Goal: Answer question/provide support: Share knowledge or assist other users

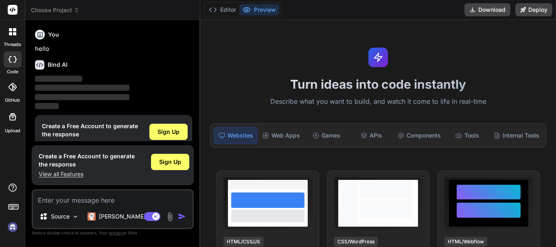
scroll to position [18, 0]
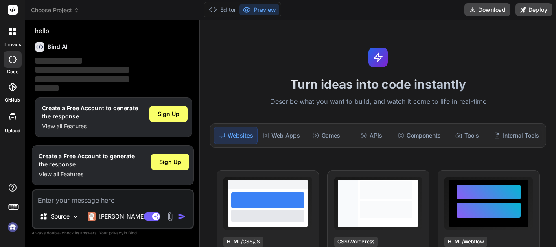
type textarea "x"
click at [56, 191] on textarea at bounding box center [113, 198] width 160 height 15
type textarea "h"
type textarea "x"
type textarea "hi"
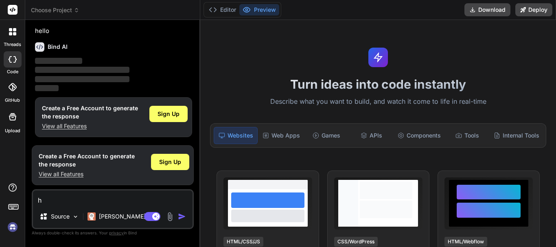
type textarea "x"
type textarea "hi"
click at [179, 213] on img "button" at bounding box center [182, 217] width 8 height 8
click at [180, 217] on img "button" at bounding box center [182, 217] width 8 height 8
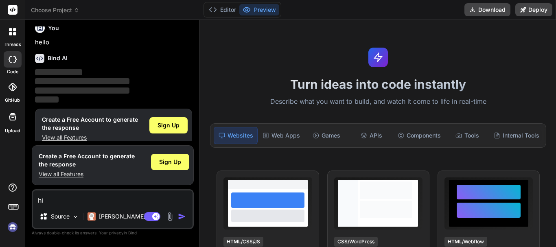
scroll to position [0, 0]
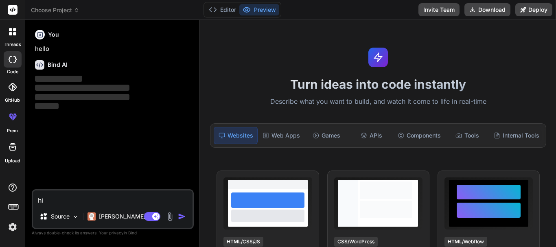
click at [9, 220] on div at bounding box center [12, 208] width 25 height 51
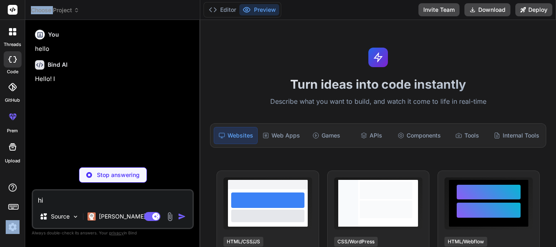
click at [9, 220] on div at bounding box center [12, 208] width 25 height 51
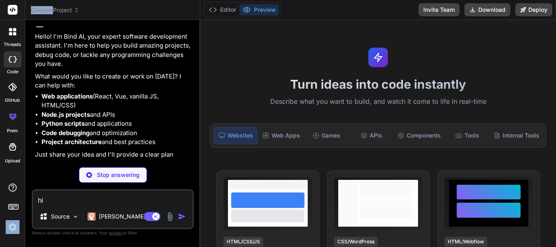
scroll to position [23, 0]
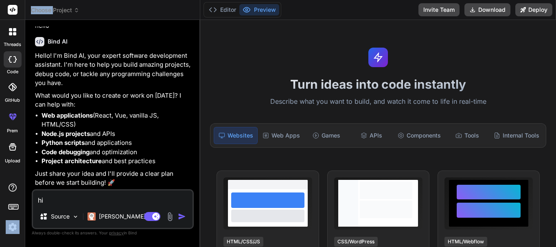
type textarea "x"
click at [57, 197] on textarea "hi" at bounding box center [113, 198] width 160 height 15
type textarea "h"
type textarea "x"
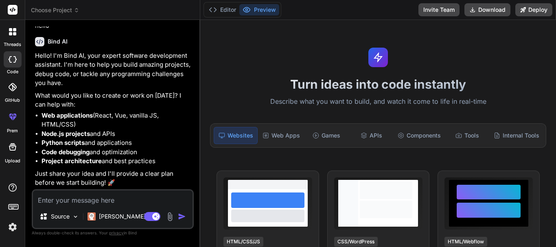
type textarea "I"
type textarea "x"
type textarea "I"
type textarea "x"
type textarea "I W"
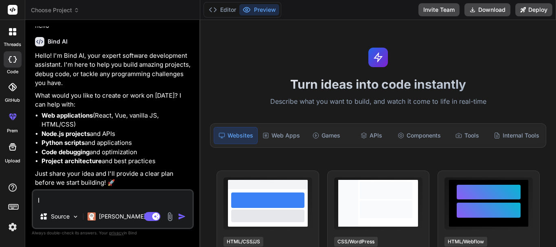
type textarea "x"
type textarea "I [GEOGRAPHIC_DATA]"
type textarea "x"
type textarea "I WAN"
type textarea "x"
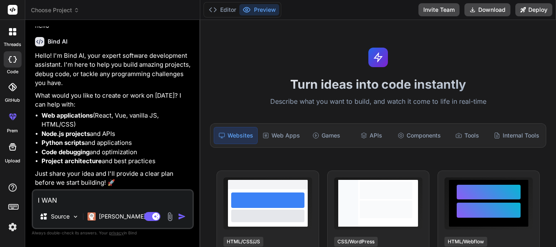
type textarea "I WANT"
type textarea "x"
type textarea "I WANT"
type textarea "x"
type textarea "I WANT H"
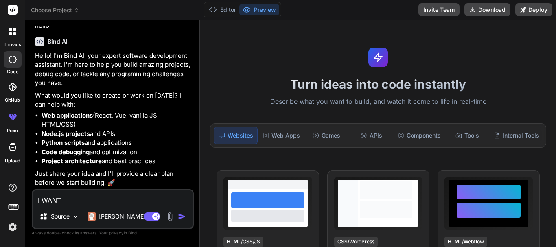
type textarea "x"
type textarea "I WANT HE"
type textarea "x"
type textarea "I WANT HEL"
type textarea "x"
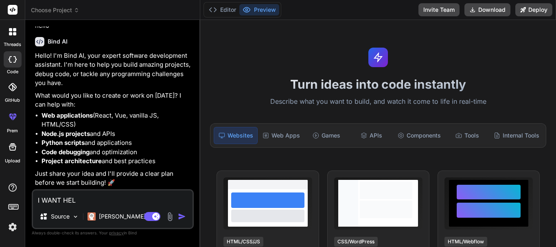
type textarea "I WANT HELP"
type textarea "x"
type textarea "I WANT HELP"
type textarea "x"
type textarea "I WANT HELP W"
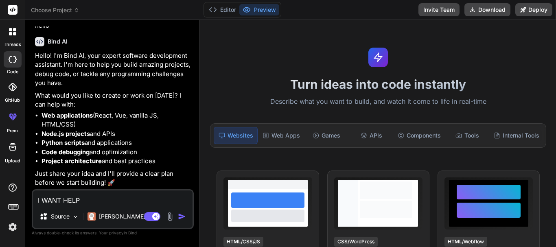
type textarea "x"
type textarea "I WANT HELP WI"
type textarea "x"
type textarea "I WANT HELP WIT"
type textarea "x"
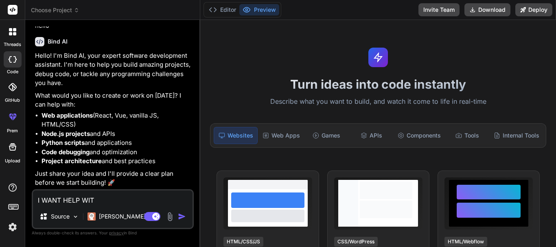
type textarea "I WANT HELP WITH"
type textarea "x"
type textarea "I WANT HELP WIT"
type textarea "x"
type textarea "I WANT HELP WI"
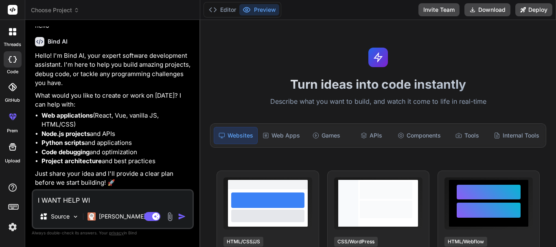
type textarea "x"
type textarea "I WANT HELP W"
type textarea "x"
type textarea "I WANT HELP"
type textarea "x"
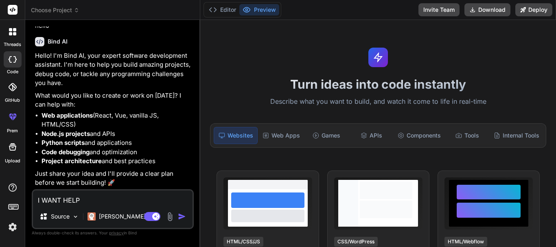
type textarea "I WANT HELP"
type textarea "x"
type textarea "I WANT HEL"
type textarea "x"
type textarea "I WANT HE"
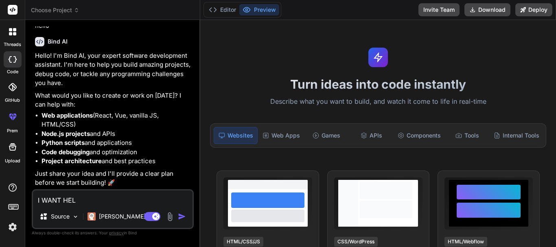
type textarea "x"
type textarea "I WANT H"
type textarea "x"
type textarea "I WANT"
type textarea "x"
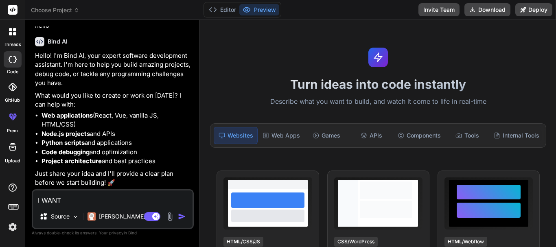
type textarea "I WANT"
type textarea "x"
type textarea "I WAN"
type textarea "x"
type textarea "I [GEOGRAPHIC_DATA]"
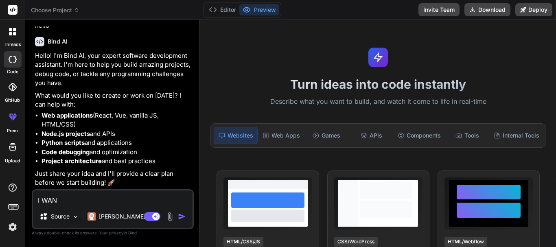
type textarea "x"
type textarea "I W"
type textarea "x"
type textarea "I"
type textarea "x"
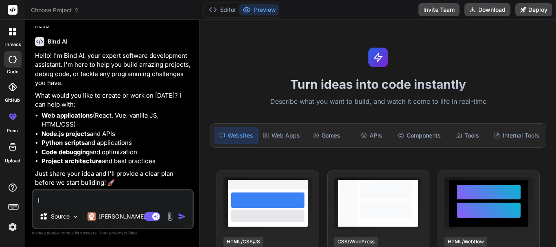
type textarea "I"
type textarea "x"
type textarea "i"
type textarea "x"
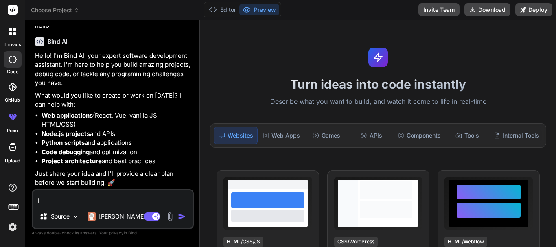
type textarea "i"
type textarea "x"
type textarea "i w"
type textarea "x"
type textarea "i wa"
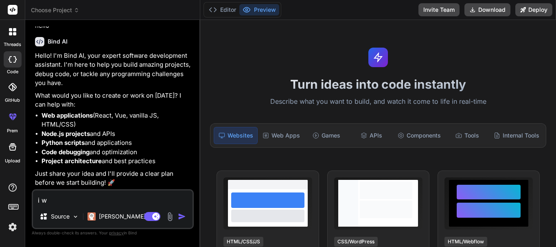
type textarea "x"
type textarea "i wan"
type textarea "x"
type textarea "i want"
type textarea "x"
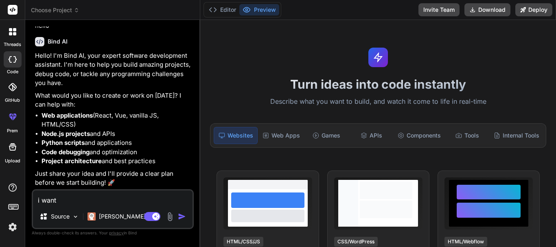
type textarea "i want"
type textarea "x"
type textarea "i want h"
type textarea "x"
type textarea "i want he"
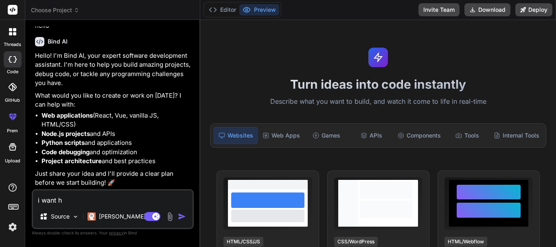
type textarea "x"
type textarea "i want [PERSON_NAME]"
type textarea "x"
type textarea "i want help"
type textarea "x"
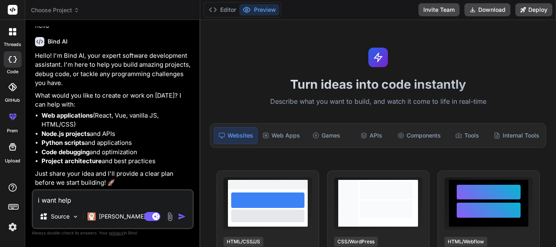
type textarea "i want help"
type textarea "x"
type textarea "i want help w"
type textarea "x"
type textarea "i want help wi"
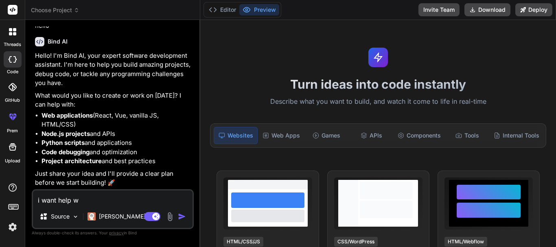
type textarea "x"
type textarea "i want help wit"
type textarea "x"
type textarea "i want help with"
type textarea "x"
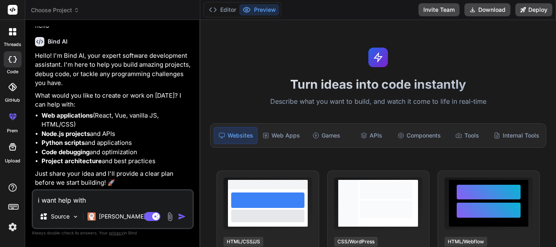
type textarea "i want help with"
type textarea "x"
type textarea "i want help with c"
type textarea "x"
type textarea "i want help with c#"
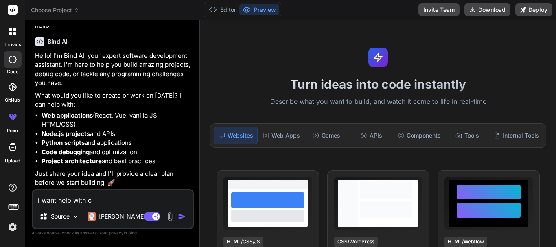
type textarea "x"
type textarea "i want help with c#"
type textarea "x"
type textarea "i want help with c# a"
type textarea "x"
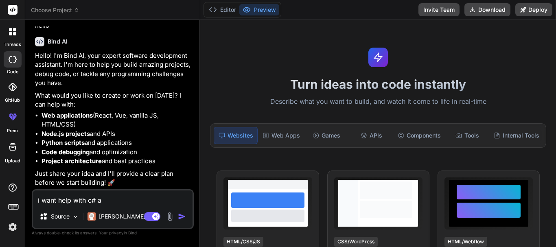
type textarea "i want help with c# as"
type textarea "x"
type textarea "i want help with c# asp"
type textarea "x"
type textarea "i want help with c# asp."
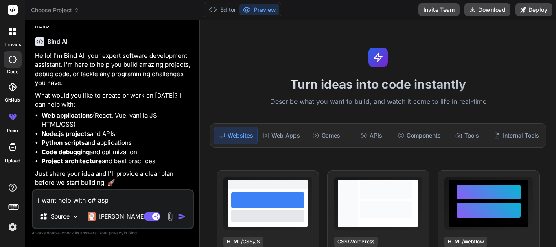
type textarea "x"
type textarea "i want help with c# asp.n"
type textarea "x"
type textarea "i want help with c# [DOMAIN_NAME]"
type textarea "x"
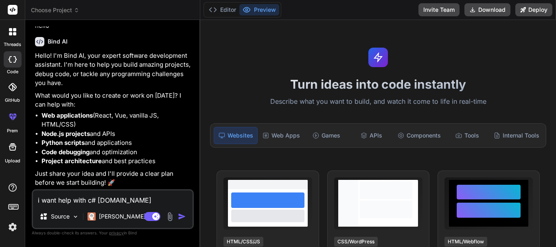
type textarea "i want help with c# [DOMAIN_NAME]"
type textarea "x"
type textarea "i want help with c# [DOMAIN_NAME]"
type textarea "x"
type textarea "i want help with c# [DOMAIN_NAME] w"
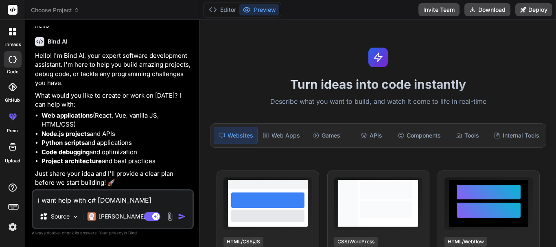
type textarea "x"
type textarea "i want help with c# [DOMAIN_NAME] we"
type textarea "x"
type textarea "i want help with c# [DOMAIN_NAME] web"
type textarea "x"
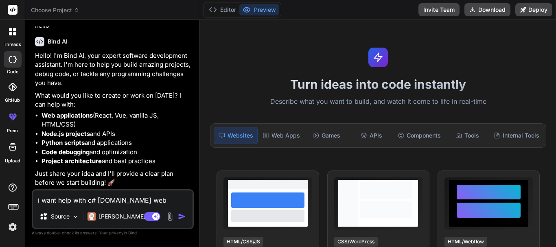
type textarea "i want help with c# [DOMAIN_NAME] web"
type textarea "x"
type textarea "i want help with c# [DOMAIN_NAME] web f"
type textarea "x"
type textarea "i want help with c# [DOMAIN_NAME] web fo"
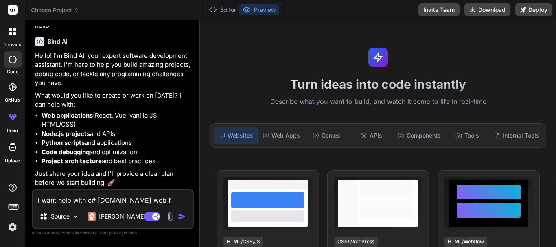
type textarea "x"
type textarea "i want help with c# [DOMAIN_NAME] web for"
type textarea "x"
type textarea "i want help with c# [DOMAIN_NAME] web form"
type textarea "x"
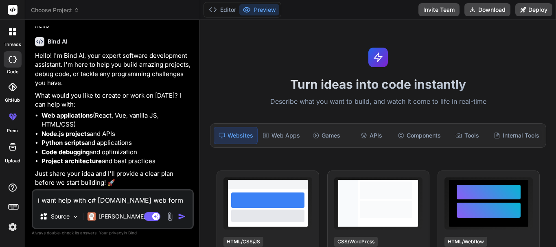
type textarea "i want help with c# [DOMAIN_NAME] web forms"
type textarea "x"
type textarea "i want help with c# [DOMAIN_NAME] web forms"
type textarea "x"
type textarea "i want help with c# [DOMAIN_NAME] web forms c"
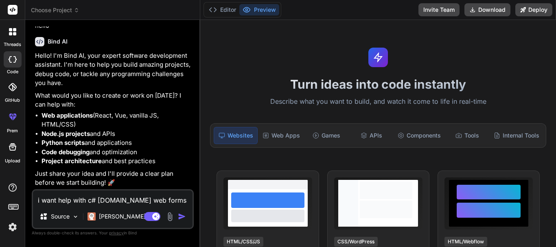
type textarea "x"
type textarea "i want help with c# [DOMAIN_NAME] web forms co"
type textarea "x"
type textarea "i want help with c# [DOMAIN_NAME] web forms cod"
type textarea "x"
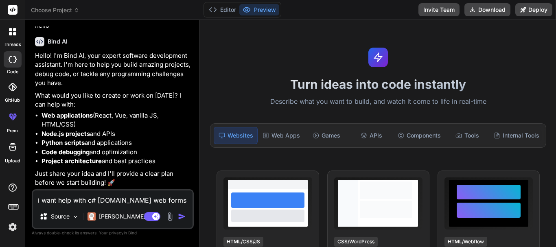
type textarea "i want help with c# [DOMAIN_NAME] web forms code"
type textarea "x"
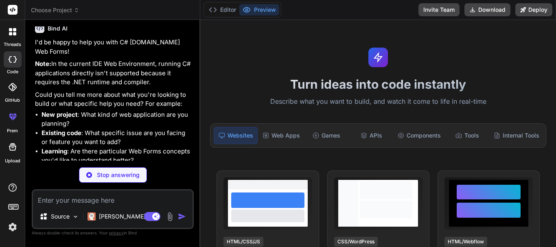
scroll to position [235, 0]
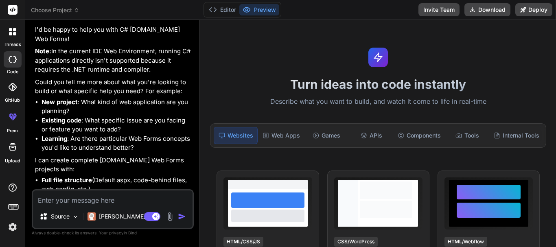
type textarea "x"
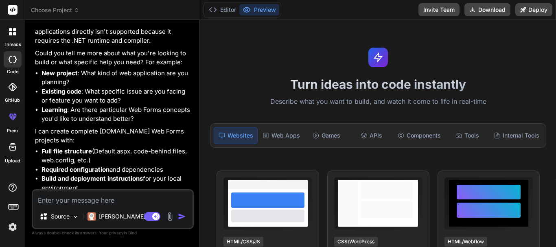
scroll to position [276, 0]
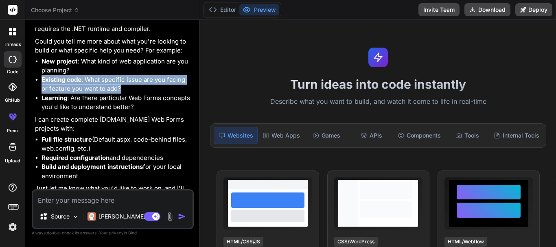
drag, startPoint x: 122, startPoint y: 79, endPoint x: 40, endPoint y: 68, distance: 83.0
click at [40, 68] on ul "New project : What kind of web application are you planning? Existing code : Wh…" at bounding box center [113, 84] width 157 height 55
copy li "Existing code : What specific issue are you facing or feature you want to add?"
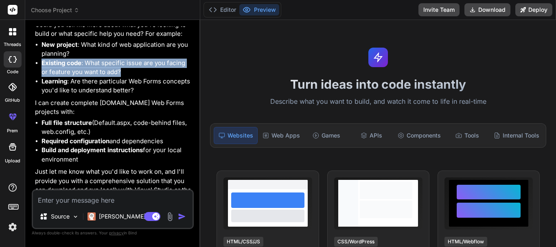
scroll to position [300, 0]
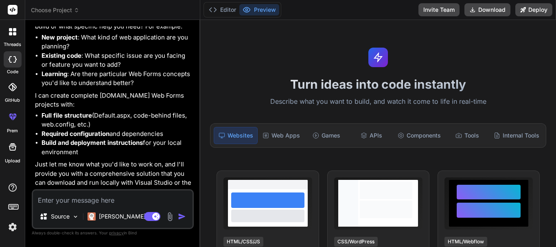
click at [78, 196] on textarea at bounding box center [113, 198] width 160 height 15
paste textarea "Existing code: What specific issue are you facing or feature you want to add?"
type textarea "Existing code: What specific issue are you facing or feature you want to add?"
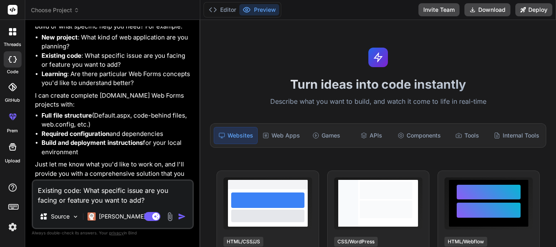
type textarea "x"
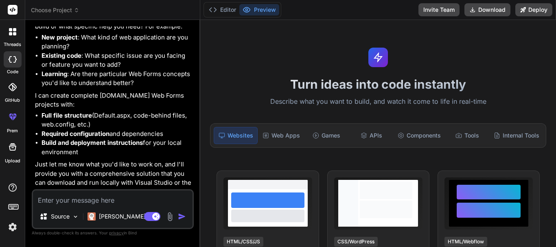
scroll to position [393, 0]
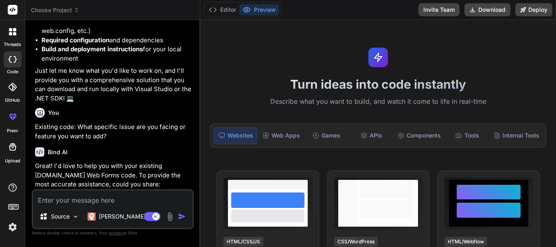
type textarea "x"
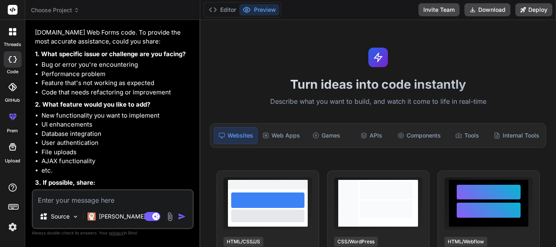
scroll to position [638, 0]
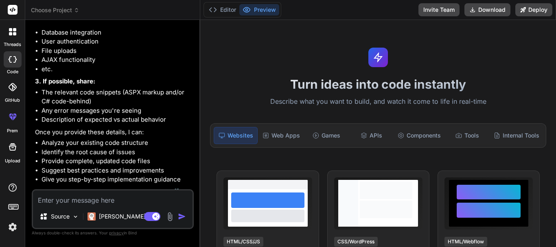
click at [68, 200] on textarea at bounding box center [113, 198] width 160 height 15
paste textarea "<%@ Page Title="" Language="C#" MasterPageFile="~/SiteFIMS.Master" AutoEventWir…"
type textarea "<%@ Page Title="" Language="C#" MasterPageFile="~/SiteFIMS.Master" AutoEventWir…"
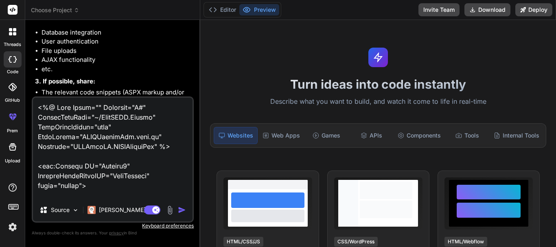
scroll to position [2190, 0]
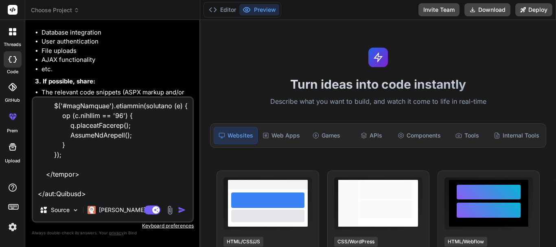
type textarea "x"
click at [55, 198] on textarea at bounding box center [113, 148] width 160 height 101
type textarea "<%@ Page Title="" Language="C#" MasterPageFile="~/SiteFIMS.Master" AutoEventWir…"
type textarea "x"
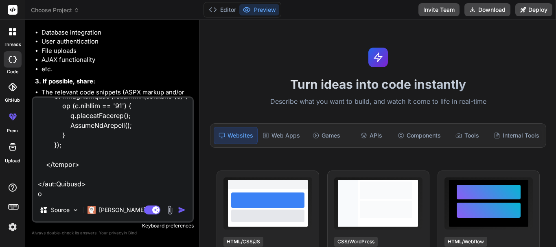
type textarea "<%@ Page Title="" Language="C#" MasterPageFile="~/SiteFIMS.Master" AutoEventWir…"
type textarea "x"
type textarea "<%@ Page Title="" Language="C#" MasterPageFile="~/SiteFIMS.Master" AutoEventWir…"
type textarea "x"
type textarea "<%@ Page Title="" Language="C#" MasterPageFile="~/SiteFIMS.Master" AutoEventWir…"
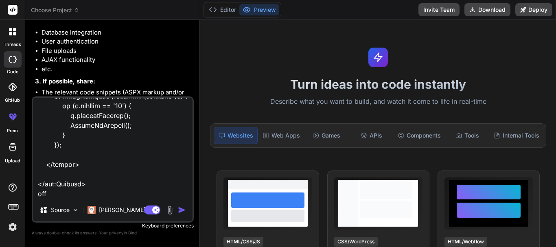
type textarea "x"
type textarea "<%@ Page Title="" Language="C#" MasterPageFile="~/SiteFIMS.Master" AutoEventWir…"
type textarea "x"
type textarea "<%@ Page Title="" Language="C#" MasterPageFile="~/SiteFIMS.Master" AutoEventWir…"
type textarea "x"
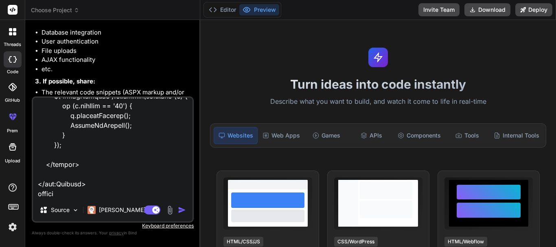
type textarea "<%@ Page Title="" Language="C#" MasterPageFile="~/SiteFIMS.Master" AutoEventWir…"
type textarea "x"
type textarea "<%@ Page Title="" Language="C#" MasterPageFile="~/SiteFIMS.Master" AutoEventWir…"
type textarea "x"
type textarea "<%@ Page Title="" Language="C#" MasterPageFile="~/SiteFIMS.Master" AutoEventWir…"
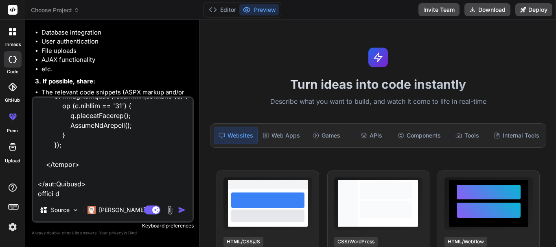
type textarea "x"
type textarea "<%@ Page Title="" Language="C#" MasterPageFile="~/SiteFIMS.Master" AutoEventWir…"
type textarea "x"
type textarea "<%@ Page Title="" Language="C#" MasterPageFile="~/SiteFIMS.Master" AutoEventWir…"
type textarea "x"
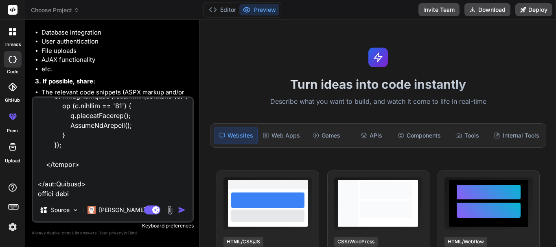
type textarea "<%@ Page Title="" Language="C#" MasterPageFile="~/SiteFIMS.Master" AutoEventWir…"
type textarea "x"
type textarea "<%@ Page Title="" Language="C#" MasterPageFile="~/SiteFIMS.Master" AutoEventWir…"
type textarea "x"
type textarea "<%@ Page Title="" Language="C#" MasterPageFile="~/SiteFIMS.Master" AutoEventWir…"
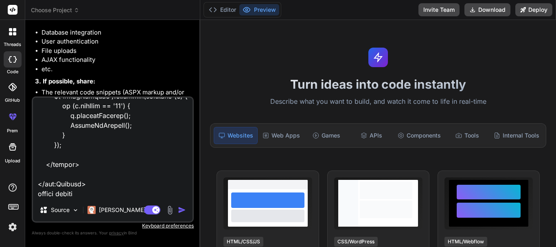
type textarea "x"
type textarea "<%@ Page Title="" Language="C#" MasterPageFile="~/SiteFIMS.Master" AutoEventWir…"
type textarea "x"
type textarea "<%@ Page Title="" Language="C#" MasterPageFile="~/SiteFIMS.Master" AutoEventWir…"
type textarea "x"
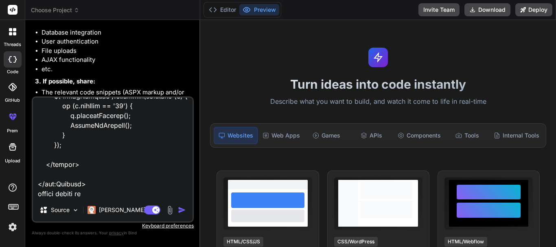
type textarea "<%@ Page Title="" Language="C#" MasterPageFile="~/SiteFIMS.Master" AutoEventWir…"
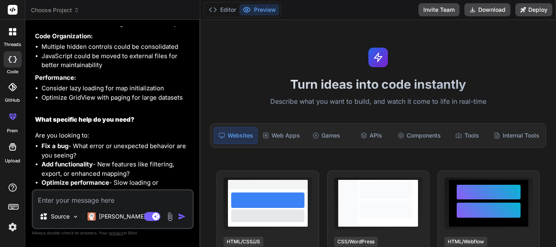
scroll to position [2368, 0]
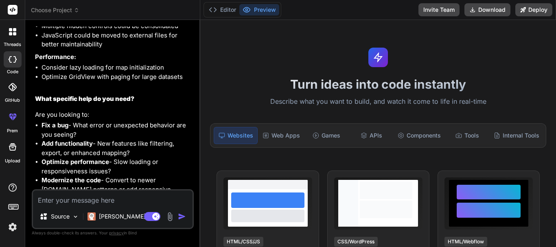
paste textarea "using Amazon.Runtime; using Amazon.S3; using Amazon.S3.Model; using EO.WebEngin…"
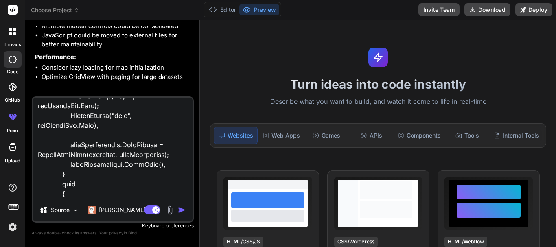
scroll to position [9040, 0]
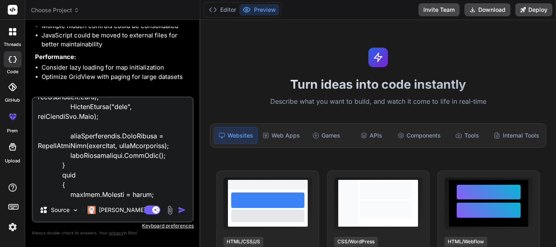
paste textarea "using Amazon.Runtime; using Amazon.S3; using Amazon.S3.Model; using EO.WebEngin…"
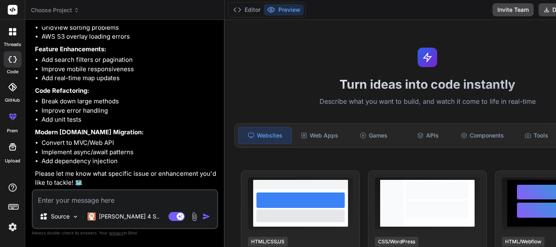
scroll to position [9715, 0]
click at [125, 192] on textarea at bounding box center [125, 198] width 184 height 15
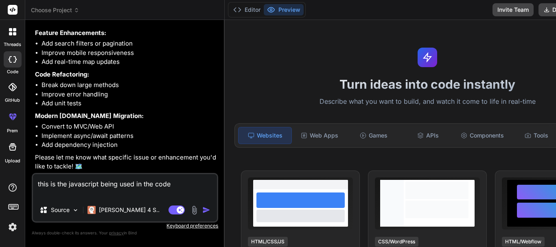
paste textarea "var gMap; var kMap; var mapIsEditable = true; var drawingManager = null; var ma…"
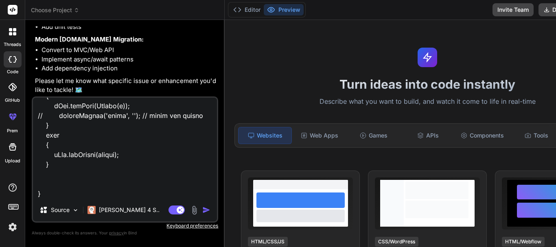
scroll to position [14143, 0]
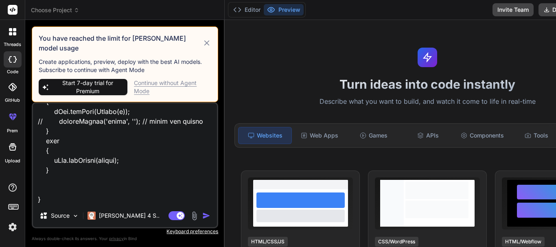
click at [156, 81] on div "Continue without Agent Mode" at bounding box center [172, 87] width 77 height 16
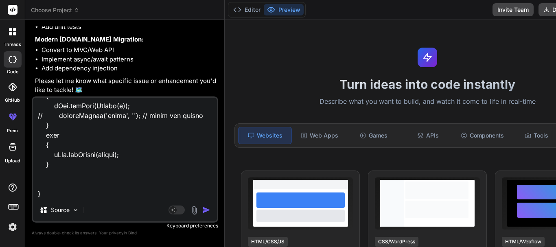
click at [196, 205] on div "Source" at bounding box center [125, 212] width 184 height 20
click at [202, 210] on img "button" at bounding box center [206, 210] width 8 height 8
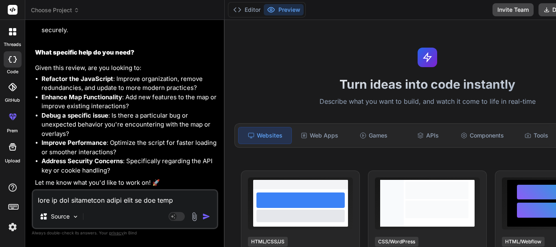
scroll to position [16315, 0]
click at [90, 198] on textarea at bounding box center [125, 198] width 184 height 15
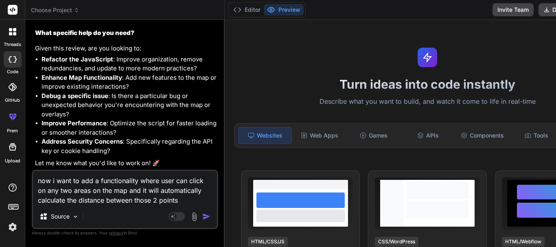
click at [73, 183] on textarea "now i want to add a functionality where user can click on any two areas on the …" at bounding box center [125, 188] width 184 height 34
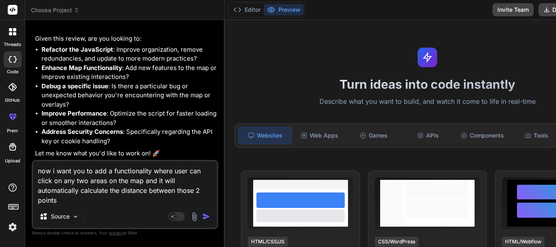
click at [108, 189] on textarea "now i want you to add a functionality where user can click on any two areas on …" at bounding box center [125, 183] width 184 height 44
click at [197, 212] on div "Agent Mode. When this toggle is activated, AI automatically makes decisions, re…" at bounding box center [190, 217] width 47 height 10
click at [202, 213] on img "button" at bounding box center [206, 217] width 8 height 8
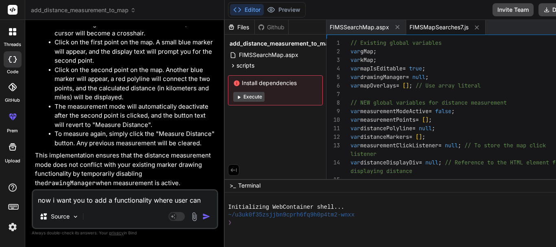
scroll to position [16927, 0]
click at [365, 30] on span "FIMSSearchMap.aspx" at bounding box center [359, 27] width 59 height 8
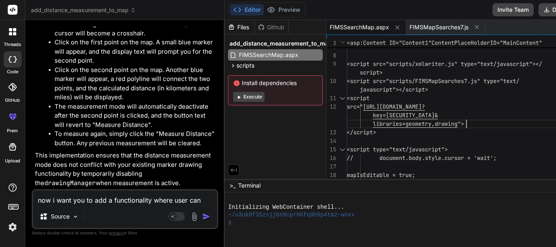
scroll to position [0, 0]
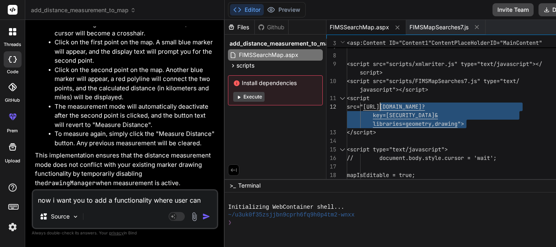
drag, startPoint x: 464, startPoint y: 124, endPoint x: 373, endPoint y: 105, distance: 93.1
drag, startPoint x: 384, startPoint y: 134, endPoint x: 352, endPoint y: 96, distance: 49.4
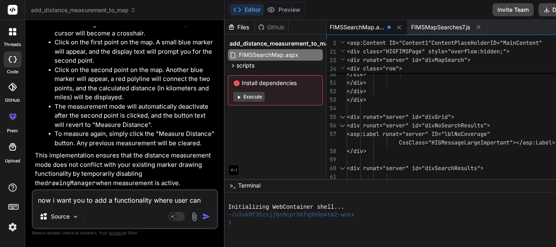
click at [428, 113] on div "width: 100%;" aria-label="Interactive Map" tabindex="0"></div> </div> </div> </…" at bounding box center [465, 207] width 236 height 1762
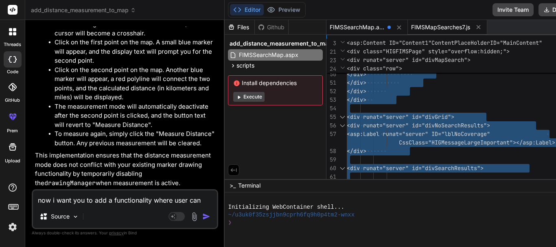
click at [428, 27] on span "FIMSMapSearches7.js" at bounding box center [440, 27] width 59 height 8
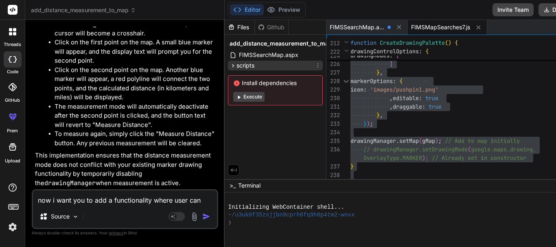
click at [230, 69] on icon at bounding box center [233, 65] width 7 height 7
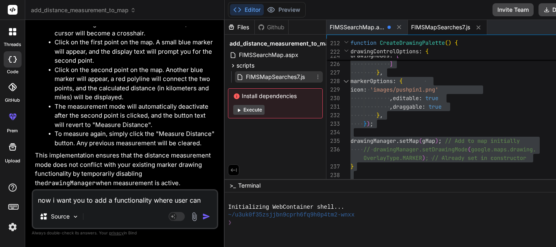
click at [261, 78] on span "FIMSMapSearches7.js" at bounding box center [275, 77] width 61 height 10
click at [70, 200] on textarea "now i want you to add a functionality where user can click on any two areas on …" at bounding box center [125, 198] width 184 height 15
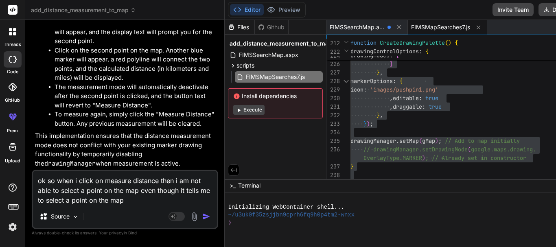
click at [79, 200] on textarea "ok so when i click on measure distance then i am not able to select a point on …" at bounding box center [125, 188] width 184 height 34
click at [202, 216] on img "button" at bounding box center [206, 217] width 8 height 8
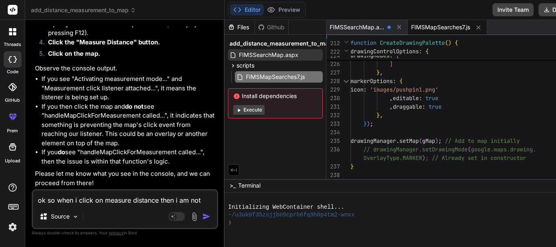
scroll to position [17386, 0]
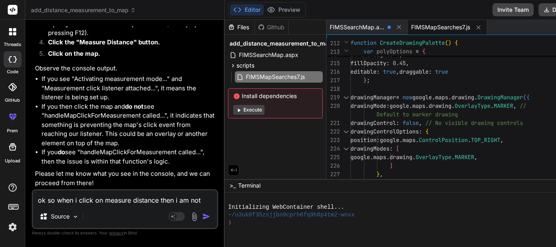
click at [441, 22] on div "FIMSMapSearches7.js" at bounding box center [447, 27] width 79 height 15
click at [439, 24] on span "FIMSMapSearches7.js" at bounding box center [440, 27] width 59 height 8
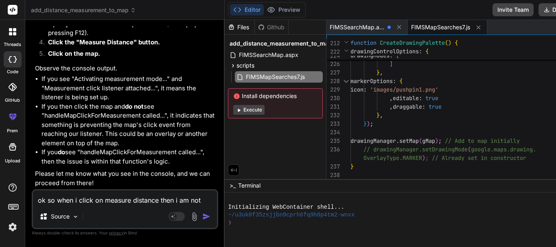
click at [439, 22] on div "FIMSMapSearches7.js" at bounding box center [447, 27] width 79 height 15
click at [356, 32] on div "FIMSSearchMap.aspx" at bounding box center [367, 27] width 81 height 15
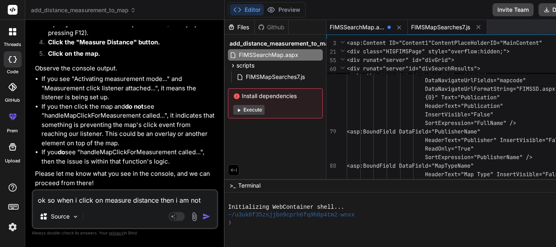
click at [443, 22] on div "FIMSMapSearches7.js" at bounding box center [447, 27] width 79 height 15
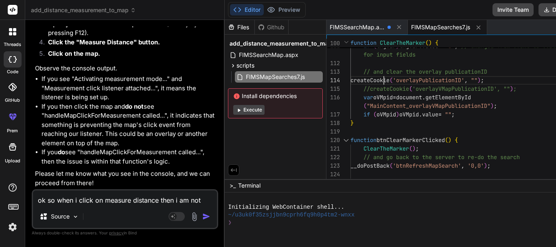
scroll to position [0, 0]
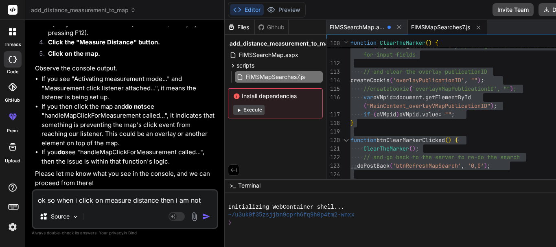
drag, startPoint x: 123, startPoint y: 140, endPoint x: 39, endPoint y: 104, distance: 91.2
click at [39, 104] on ul "If you see "Activating measurement mode..." and "Measurement click listener att…" at bounding box center [126, 121] width 182 height 92
copy li "If you then click the map and do not see "handleMapClickForMeasurement called..…"
click at [95, 197] on textarea "ok so when i click on measure distance then i am not able to select a point on …" at bounding box center [125, 198] width 184 height 15
paste textarea "If you then click the map and do not see "handleMapClickForMeasurement called..…"
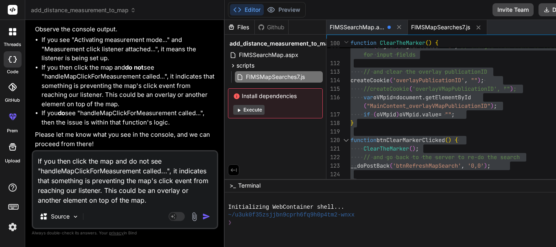
click at [74, 163] on textarea "If you then click the map and do not see "handleMapClickForMeasurement called..…" at bounding box center [125, 178] width 184 height 54
drag, startPoint x: 187, startPoint y: 202, endPoint x: 167, endPoint y: 169, distance: 39.1
click at [167, 169] on textarea "When i click the map, i do not see "handleMapClickForMeasurement called...", it…" at bounding box center [125, 178] width 184 height 54
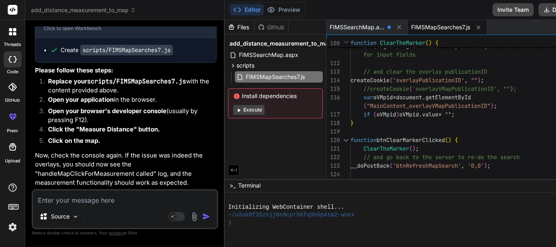
scroll to position [17834, 0]
click at [430, 22] on div "FIMSMapSearches7.js" at bounding box center [447, 27] width 79 height 15
click at [426, 28] on span "FIMSMapSearches7.js" at bounding box center [440, 27] width 59 height 8
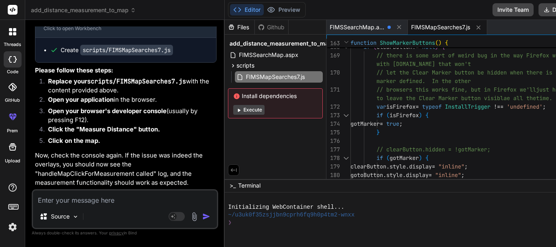
click at [430, 25] on span "FIMSMapSearches7.js" at bounding box center [440, 27] width 59 height 8
click at [366, 27] on span "FIMSSearchMap.aspx" at bounding box center [357, 27] width 55 height 8
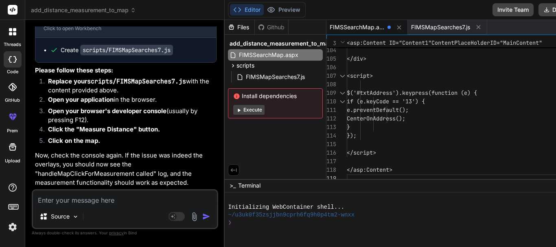
click at [134, 50] on code "scripts/FIMSMapSearches7.js" at bounding box center [126, 50] width 93 height 11
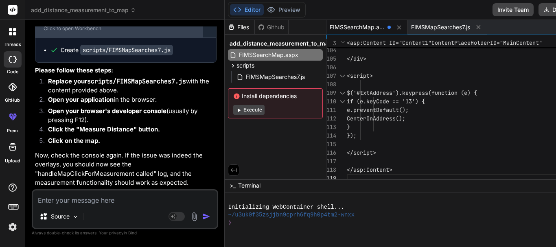
click at [97, 24] on div "Fix Map Click Interception for Distance Measurement" at bounding box center [119, 20] width 151 height 8
click at [85, 24] on div "Fix Map Click Interception for Distance Measurement" at bounding box center [119, 20] width 151 height 8
click at [101, 32] on div "Click to open Workbench" at bounding box center [119, 28] width 151 height 7
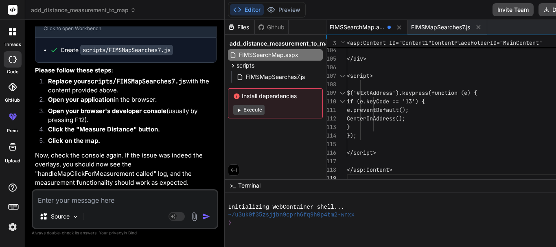
scroll to position [17834, 0]
click at [257, 75] on span "FIMSMapSearches7.js" at bounding box center [275, 77] width 61 height 10
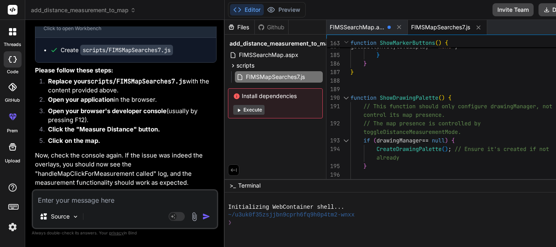
scroll to position [0, 0]
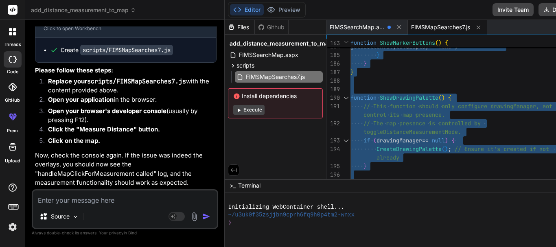
scroll to position [17386, 0]
click at [139, 193] on textarea at bounding box center [125, 198] width 184 height 15
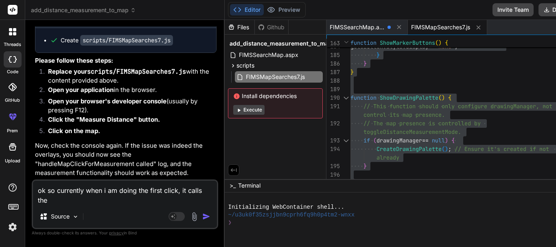
click at [178, 190] on textarea "ok so currently when i am doing the first click, it calls the" at bounding box center [125, 193] width 184 height 24
click at [91, 201] on textarea "ok so currently when i am doing the first click on map, it calls the" at bounding box center [125, 193] width 184 height 24
paste textarea "handleMapClickForMeasurement called. Event: _.CD {latLng: _.nm, domEvent: Mouse…"
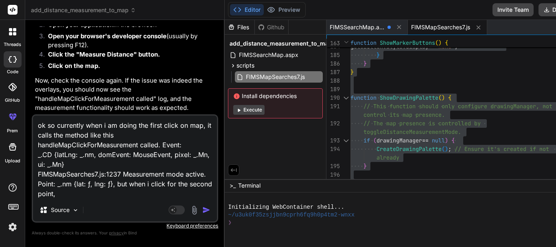
click at [91, 193] on textarea "ok so currently when i am doing the first click on map, it calls the method lik…" at bounding box center [125, 157] width 184 height 83
paste textarea "Deactivating measurement mode. FIMSMapSearches7.js:1218 drawingManager re-added…"
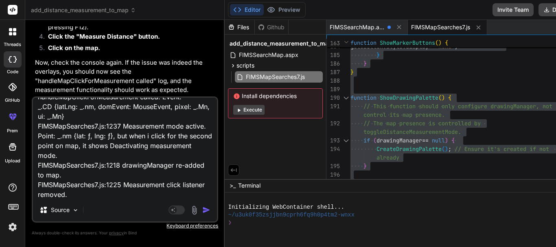
click at [202, 212] on img "button" at bounding box center [206, 210] width 8 height 8
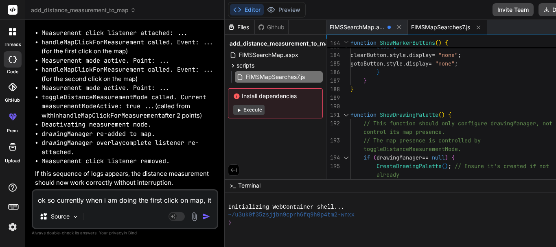
scroll to position [18413, 0]
click at [254, 75] on span "FIMSMapSearches7.js" at bounding box center [275, 77] width 61 height 10
click at [256, 53] on span "FIMSSearchMap.aspx" at bounding box center [268, 55] width 61 height 10
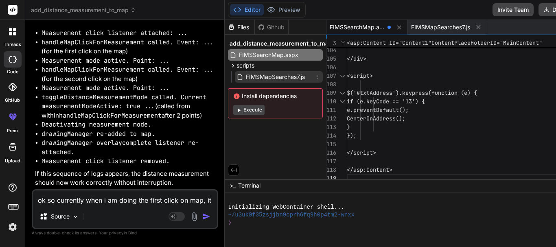
click at [274, 74] on span "FIMSMapSearches7.js" at bounding box center [275, 77] width 61 height 10
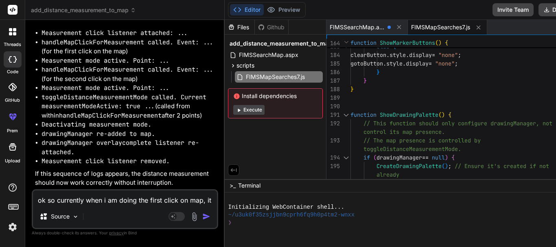
scroll to position [0, 0]
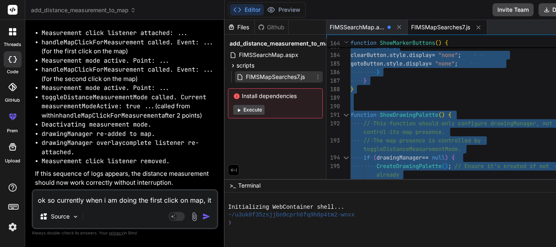
click at [266, 79] on span "FIMSMapSearches7.js" at bounding box center [275, 77] width 61 height 10
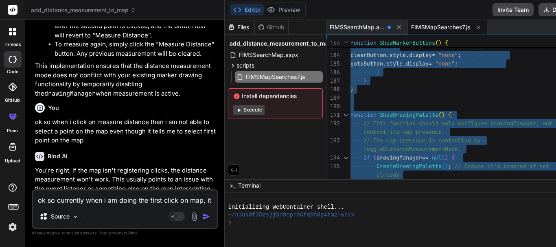
scroll to position [16418, 0]
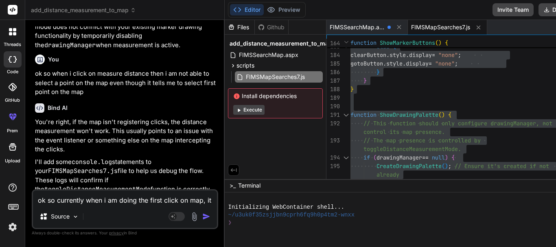
drag, startPoint x: 206, startPoint y: 125, endPoint x: 37, endPoint y: 107, distance: 170.7
copy p "now i want you to add a functionality where user can click on any two areas on …"
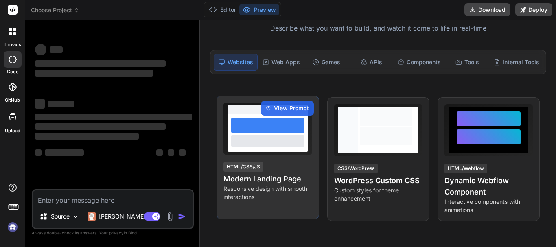
scroll to position [81, 0]
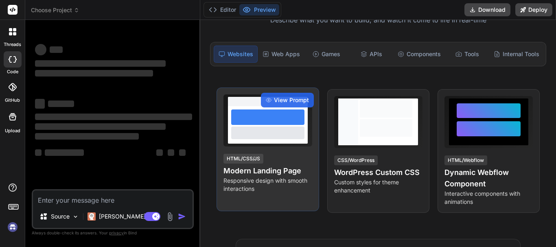
type textarea "x"
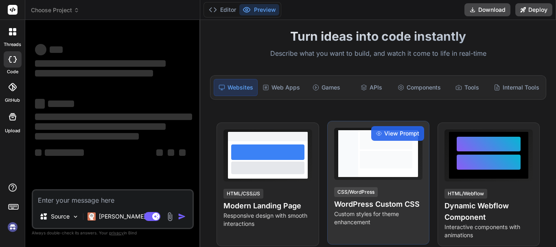
scroll to position [41, 0]
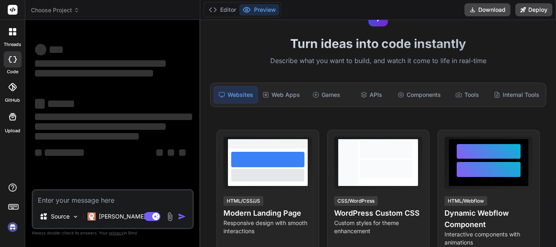
type textarea "h"
type textarea "x"
type textarea "hi"
type textarea "x"
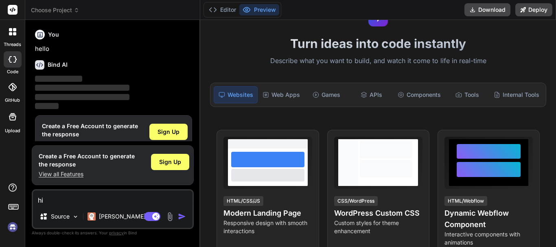
scroll to position [18, 0]
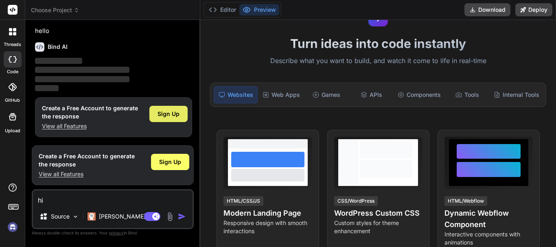
type textarea "hi"
click at [173, 111] on span "Sign Up" at bounding box center [169, 114] width 22 height 8
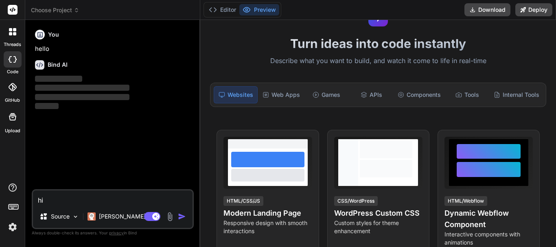
scroll to position [0, 0]
type textarea "x"
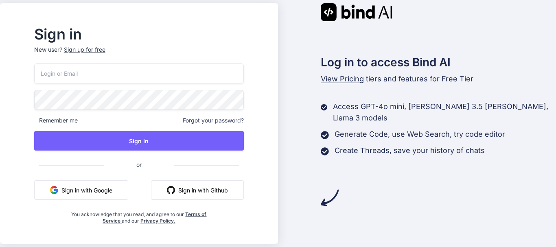
click at [154, 74] on input "email" at bounding box center [139, 74] width 210 height 20
type input "properemail09@yopmail.com"
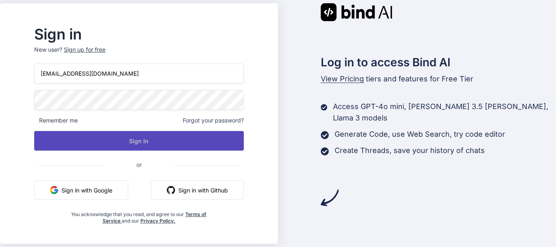
click at [167, 147] on button "Sign In" at bounding box center [139, 141] width 210 height 20
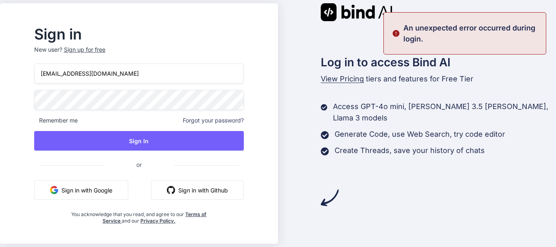
click at [18, 104] on div "Sign in New user? Sign up for free properemail09@yopmail.com Remember me Forgot…" at bounding box center [278, 123] width 556 height 247
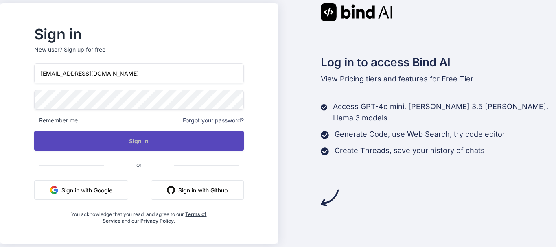
click at [171, 147] on button "Sign In" at bounding box center [139, 141] width 210 height 20
click at [156, 140] on button "Sign In" at bounding box center [139, 141] width 210 height 20
